Goal: Navigation & Orientation: Find specific page/section

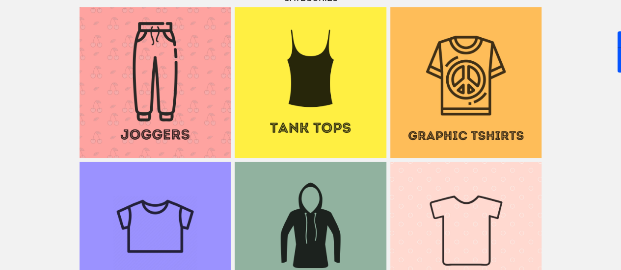
scroll to position [713, 0]
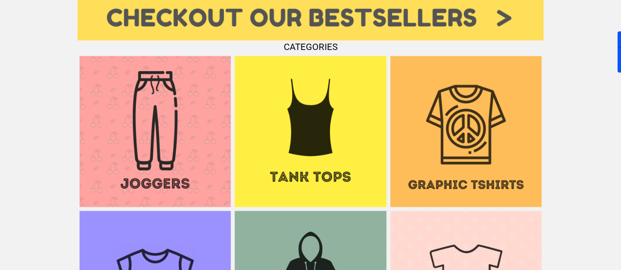
click at [306, 118] on img at bounding box center [310, 131] width 151 height 151
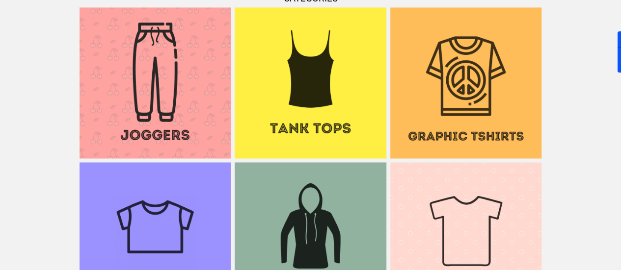
scroll to position [805, 0]
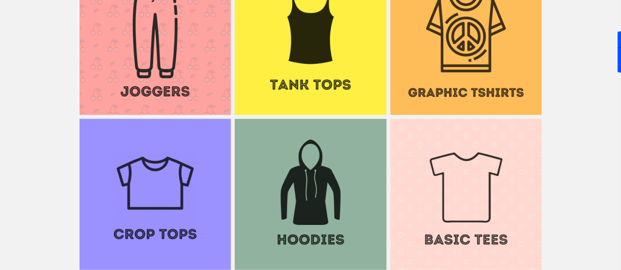
click at [301, 190] on img at bounding box center [310, 194] width 151 height 151
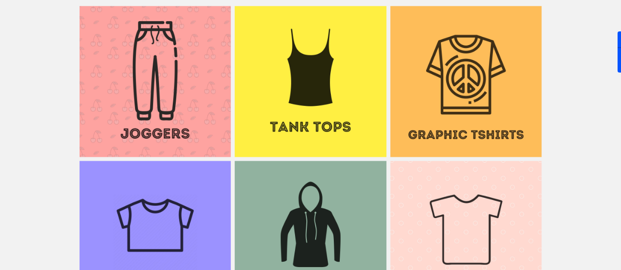
scroll to position [750, 0]
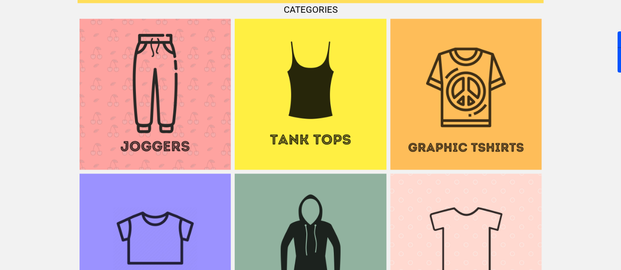
click at [446, 97] on img at bounding box center [465, 94] width 151 height 151
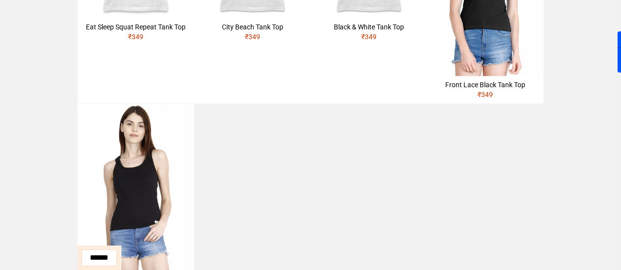
scroll to position [589, 0]
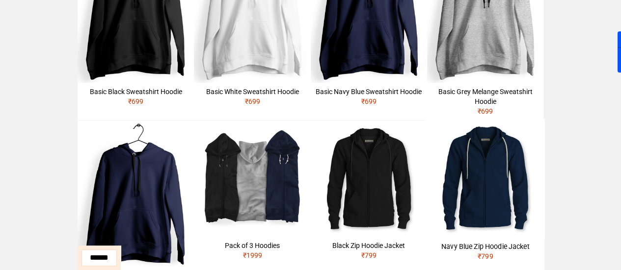
scroll to position [294, 0]
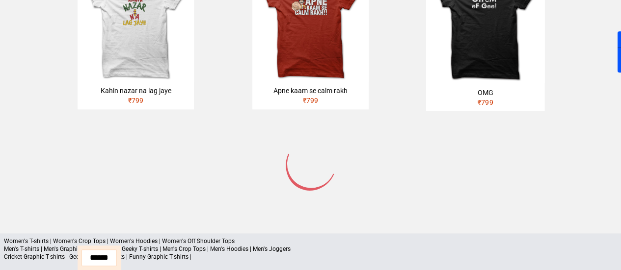
scroll to position [626, 0]
